Goal: Task Accomplishment & Management: Use online tool/utility

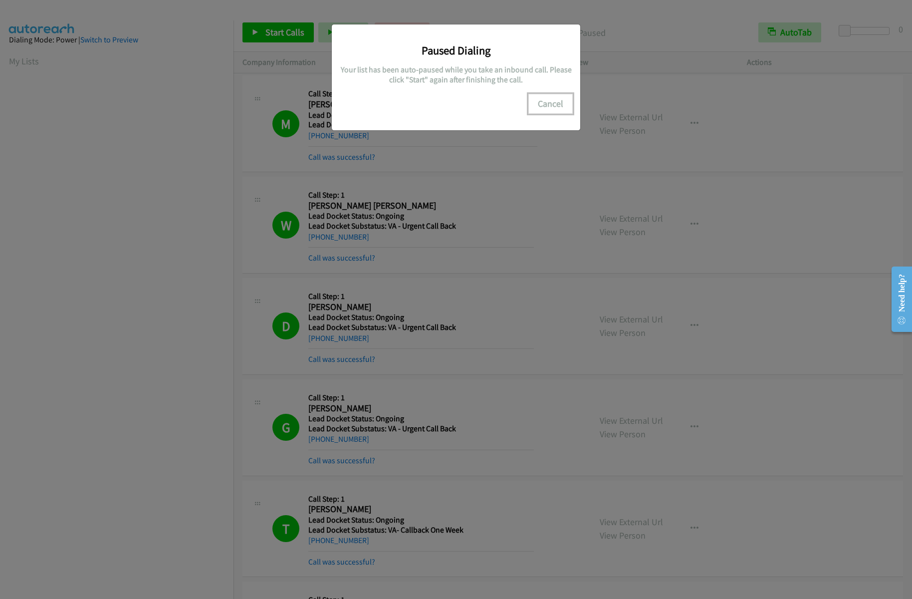
click at [561, 107] on button "Cancel" at bounding box center [550, 104] width 44 height 20
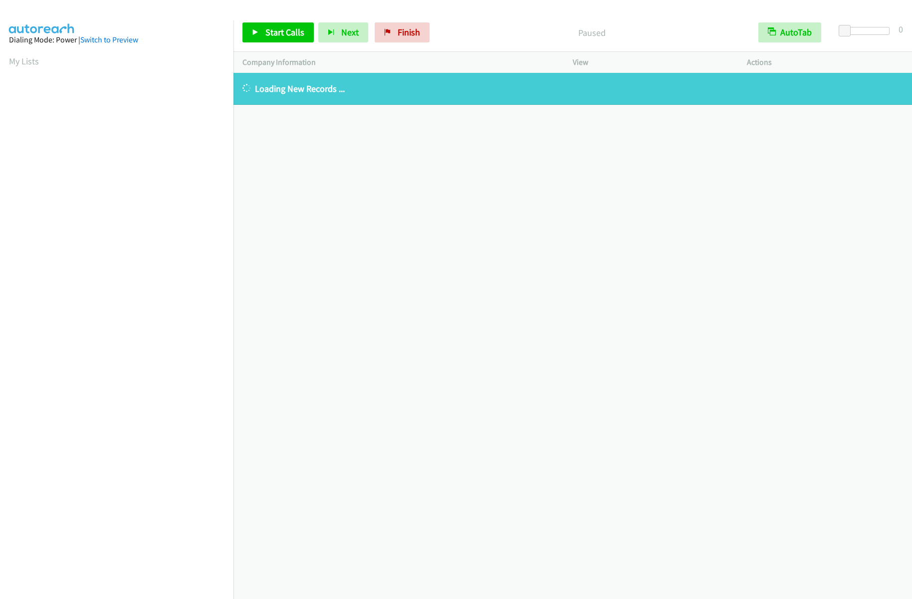
click at [408, 43] on div "Start Calls Pause Next Finish Paused AutoTab AutoTab 0" at bounding box center [573, 32] width 679 height 38
drag, startPoint x: 405, startPoint y: 36, endPoint x: 501, endPoint y: 35, distance: 96.3
click at [405, 36] on span "Finish" at bounding box center [409, 31] width 22 height 11
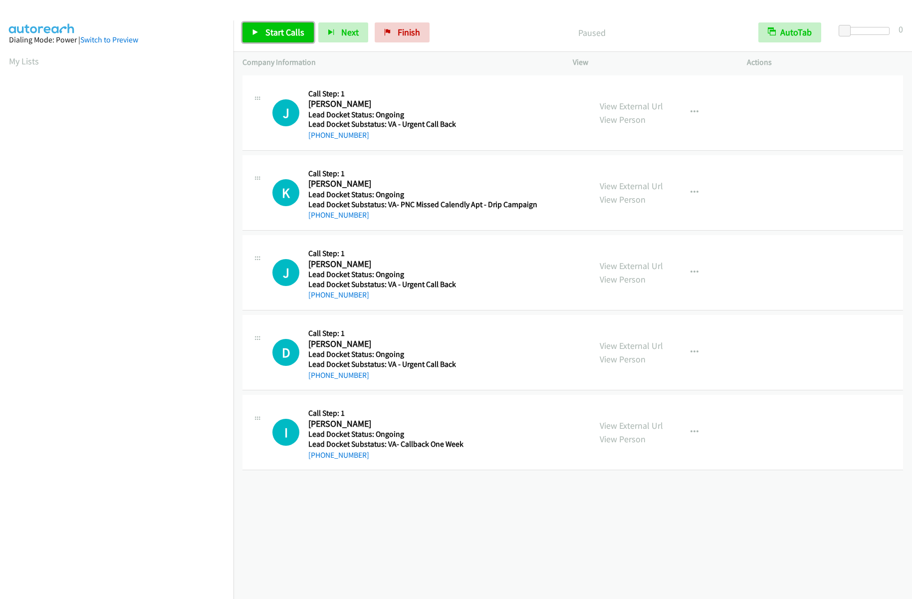
click at [271, 34] on span "Start Calls" at bounding box center [284, 31] width 39 height 11
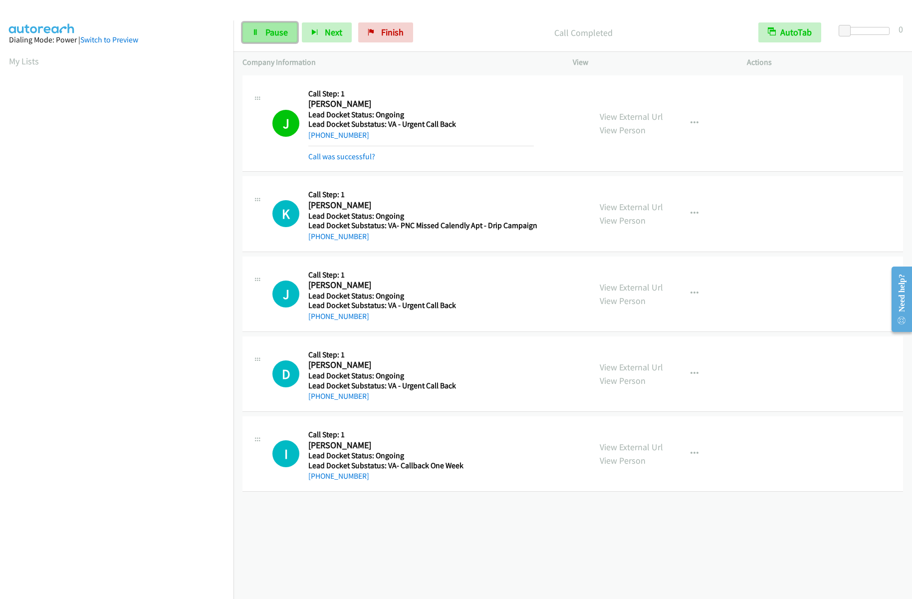
click at [253, 33] on icon at bounding box center [255, 32] width 7 height 7
